Goal: Information Seeking & Learning: Learn about a topic

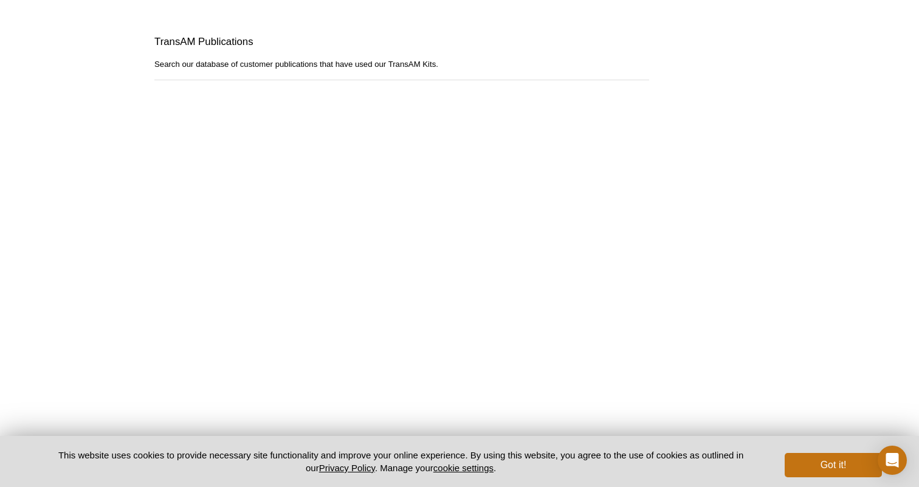
scroll to position [1342, 0]
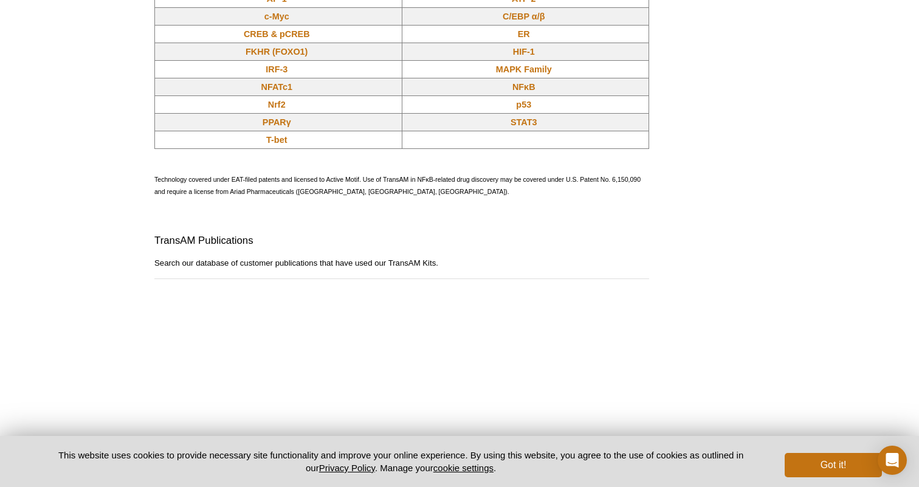
scroll to position [1226, 0]
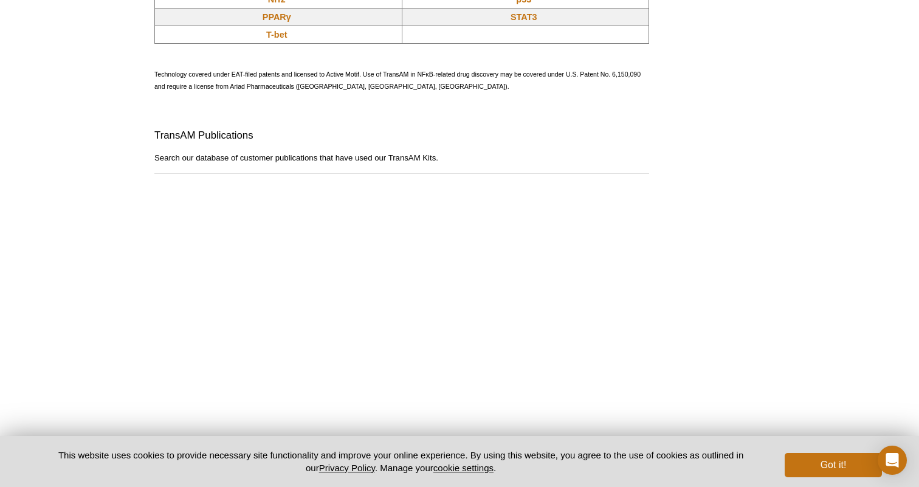
scroll to position [1292, 0]
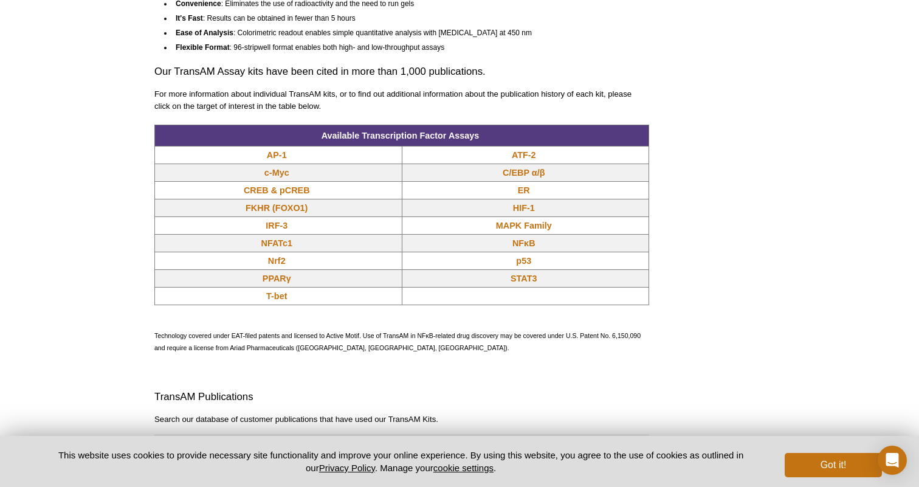
scroll to position [985, 0]
click at [281, 154] on link "AP-1" at bounding box center [277, 156] width 20 height 12
click at [527, 245] on link "NFκB" at bounding box center [523, 244] width 23 height 12
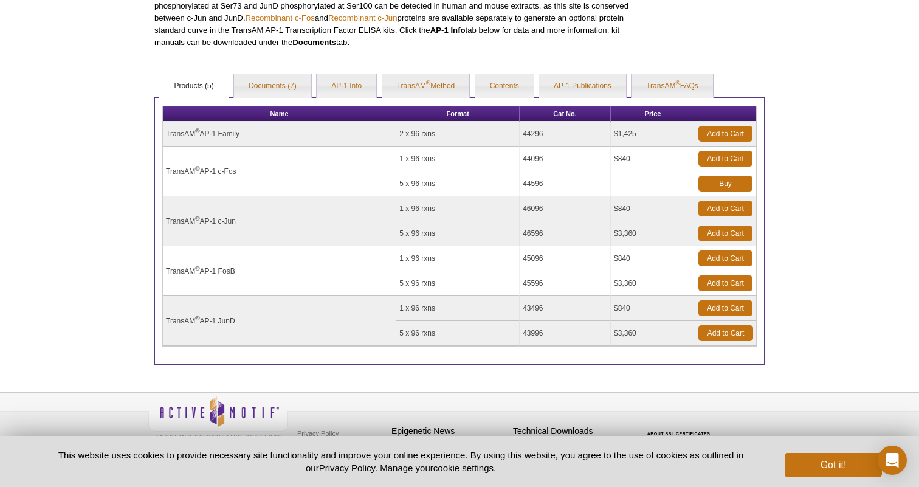
scroll to position [455, 0]
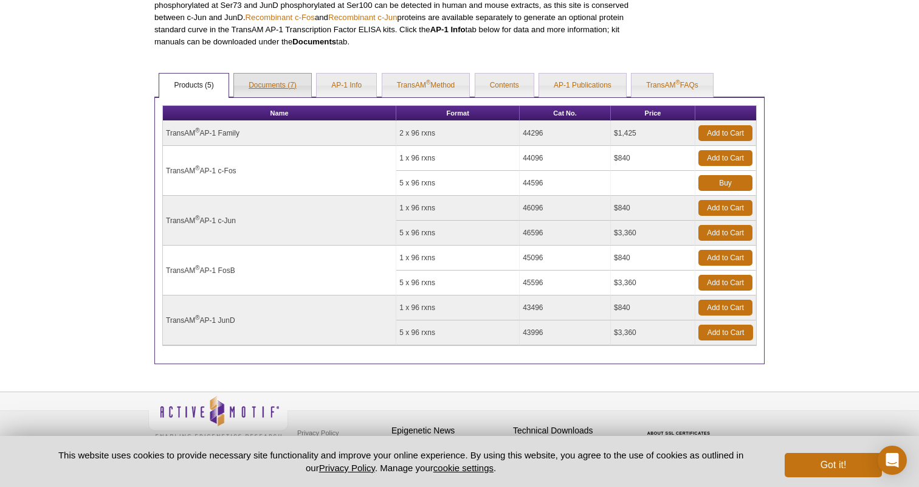
click at [256, 82] on link "Documents (7)" at bounding box center [272, 86] width 77 height 24
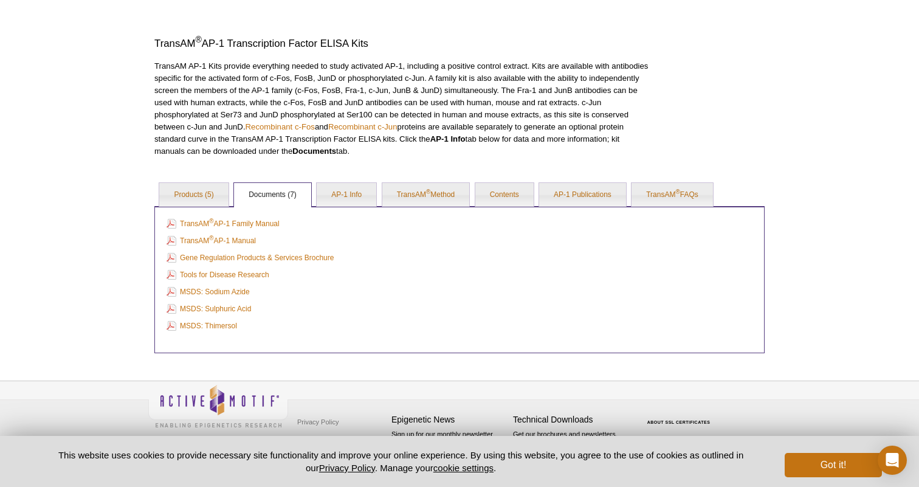
scroll to position [345, 0]
click at [252, 225] on link "TransAM ® AP-1 Family Manual" at bounding box center [223, 224] width 113 height 13
click at [182, 192] on link "Products (5)" at bounding box center [193, 196] width 69 height 24
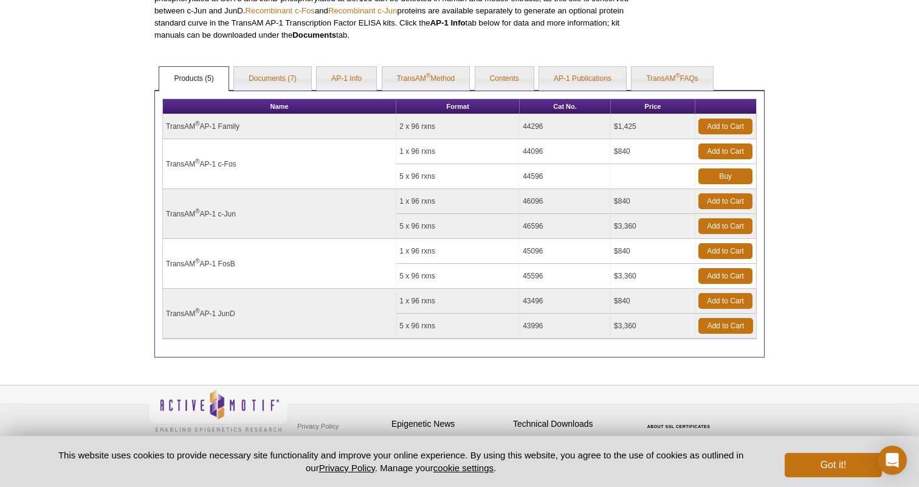
scroll to position [464, 0]
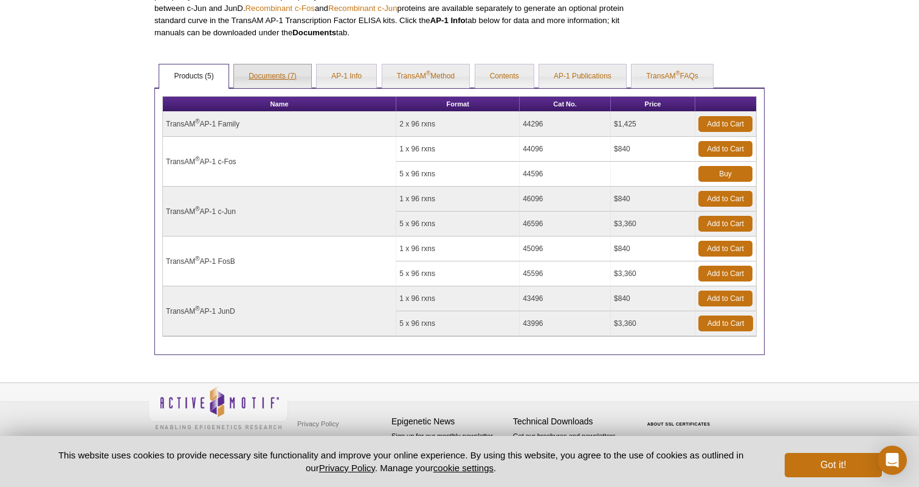
click at [284, 75] on link "Documents (7)" at bounding box center [272, 76] width 77 height 24
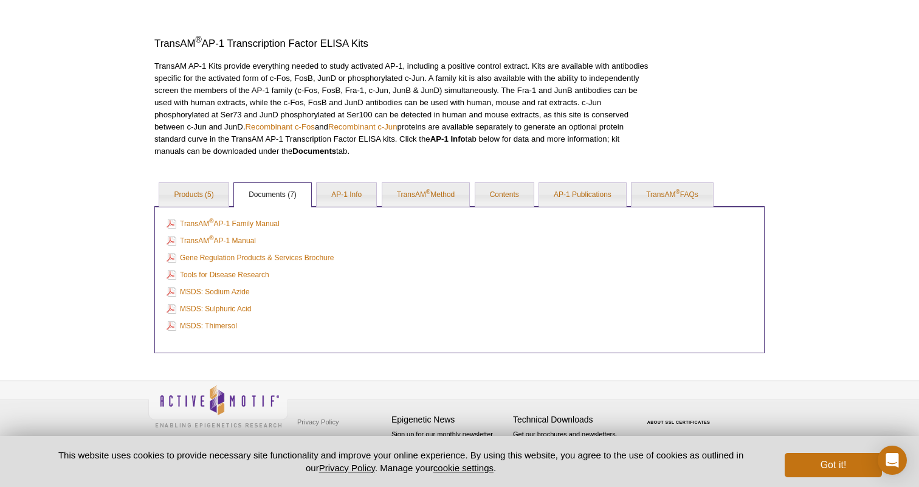
scroll to position [345, 0]
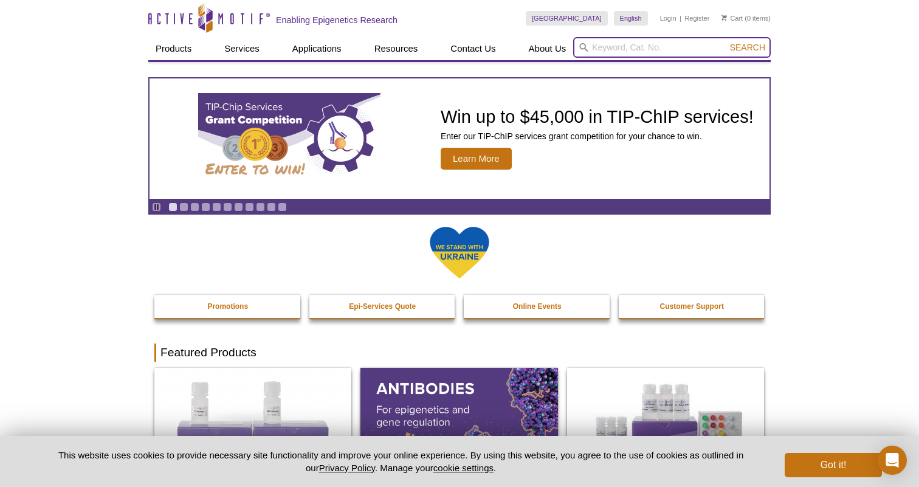
click at [622, 43] on input "search" at bounding box center [672, 47] width 198 height 21
paste input "40010"
type input "40010"
click at [746, 47] on span "Search" at bounding box center [747, 48] width 35 height 10
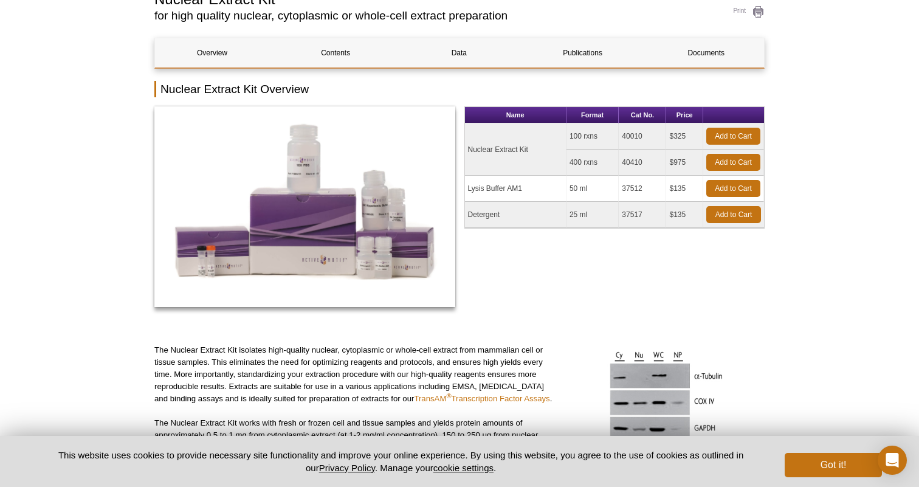
scroll to position [96, 0]
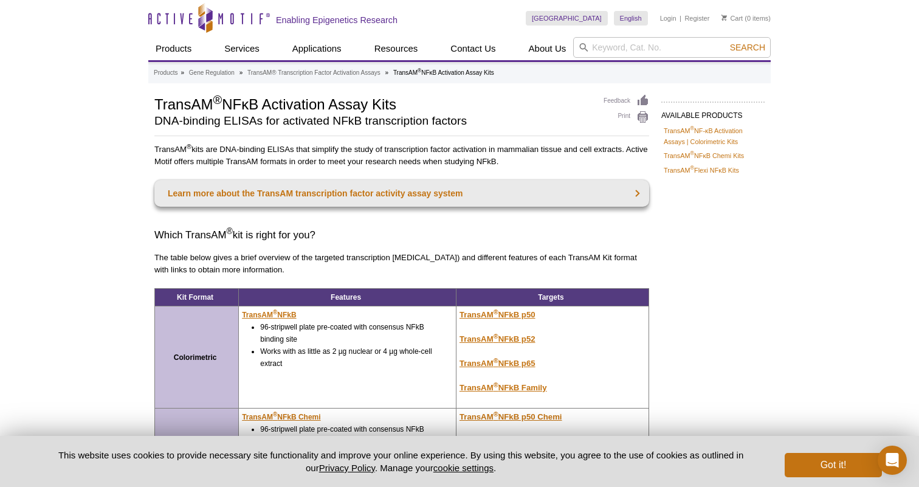
click at [743, 289] on div "AVAILABLE PRODUCTS TransAM ® NF-κB Activation Assays | Colorimetric Kits TransA…" at bounding box center [459, 378] width 622 height 569
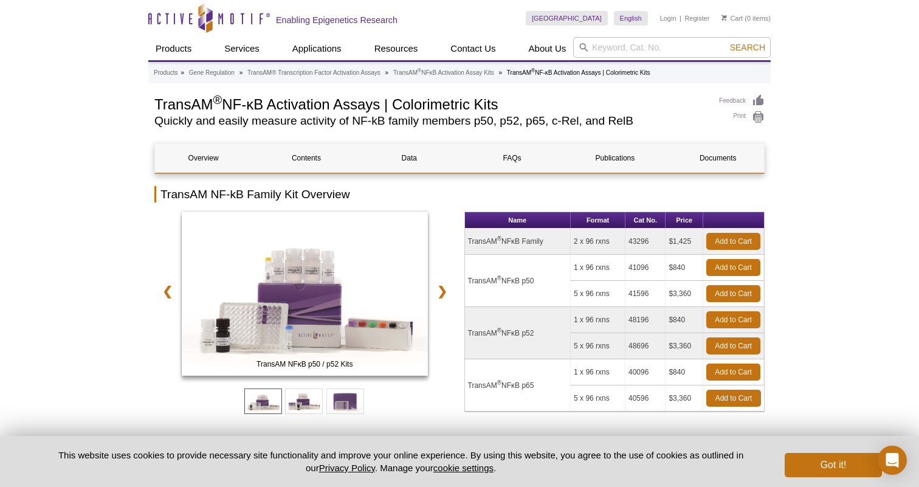
scroll to position [36, 0]
